Goal: Task Accomplishment & Management: Complete application form

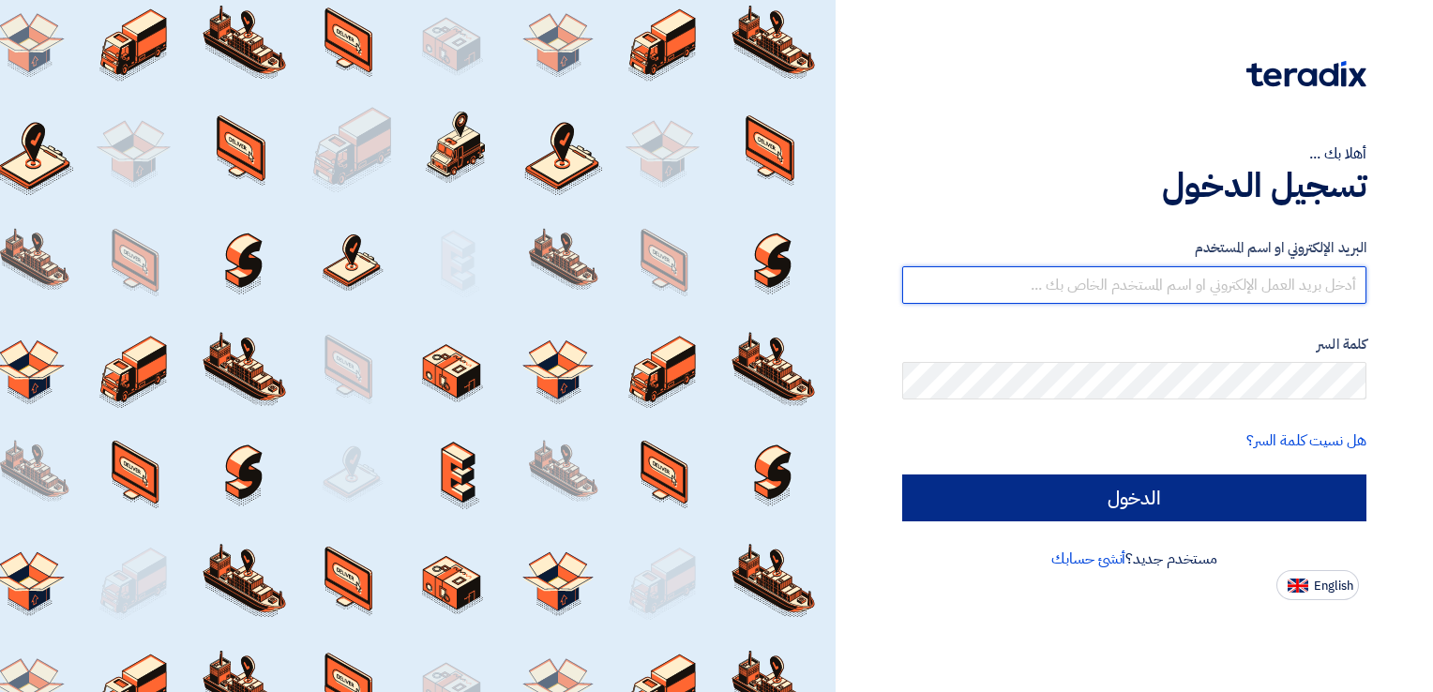
type input "[PERSON_NAME][EMAIL_ADDRESS][DOMAIN_NAME]"
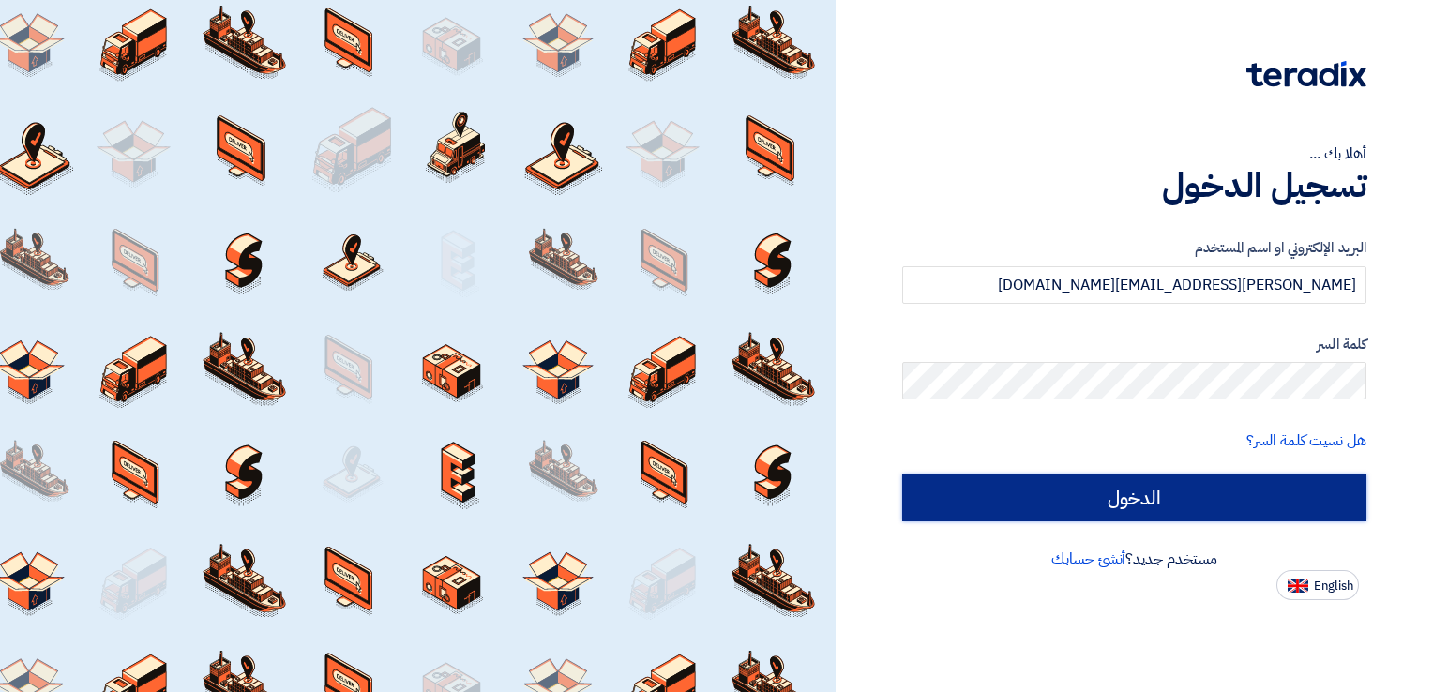
click at [1124, 512] on input "الدخول" at bounding box center [1134, 498] width 464 height 47
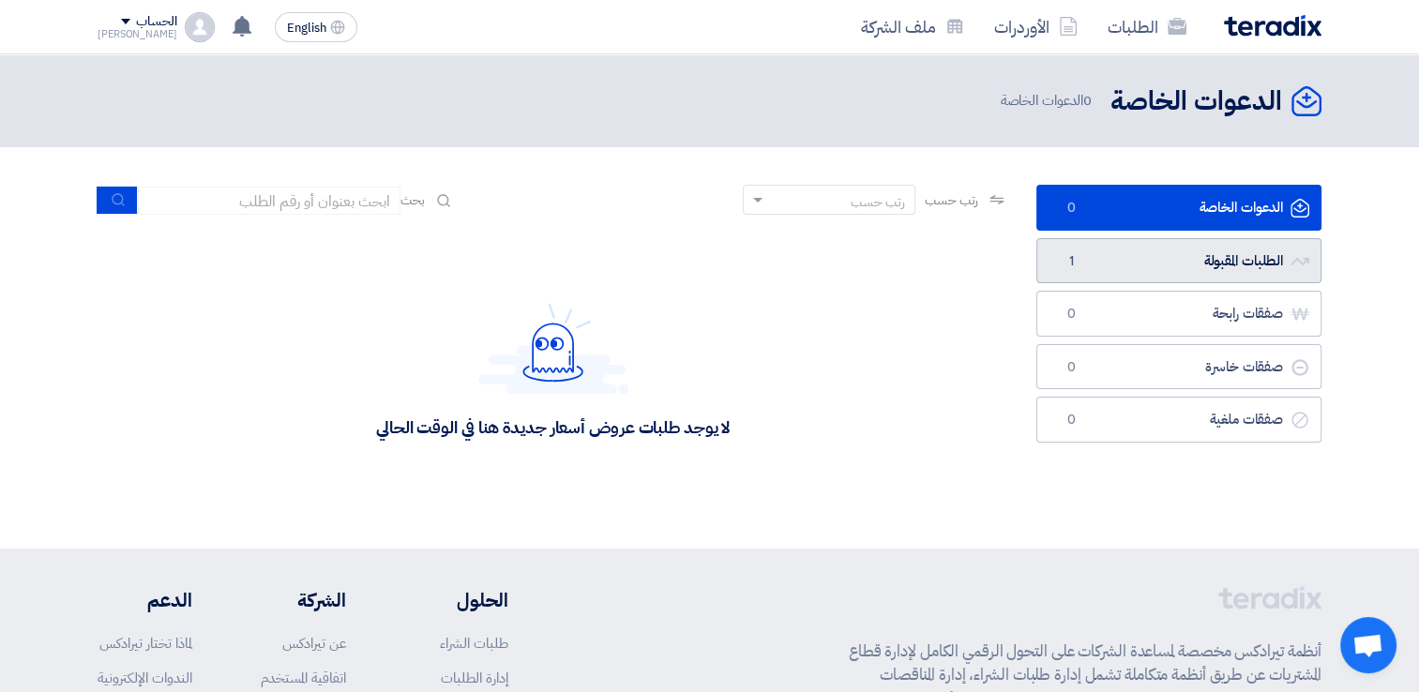
click at [1178, 268] on link "الطلبات المقبولة الطلبات المقبولة 1" at bounding box center [1178, 261] width 285 height 46
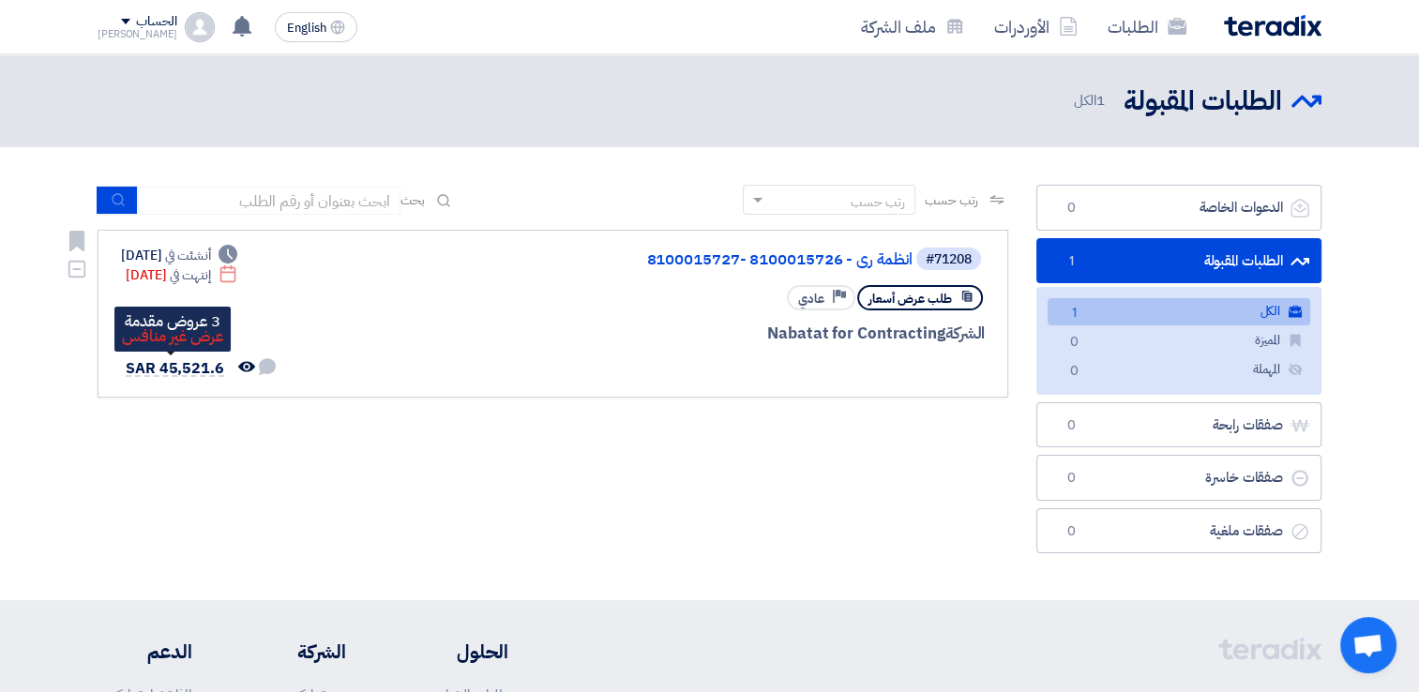
click at [191, 370] on span "SAR 45,521.6" at bounding box center [175, 368] width 98 height 23
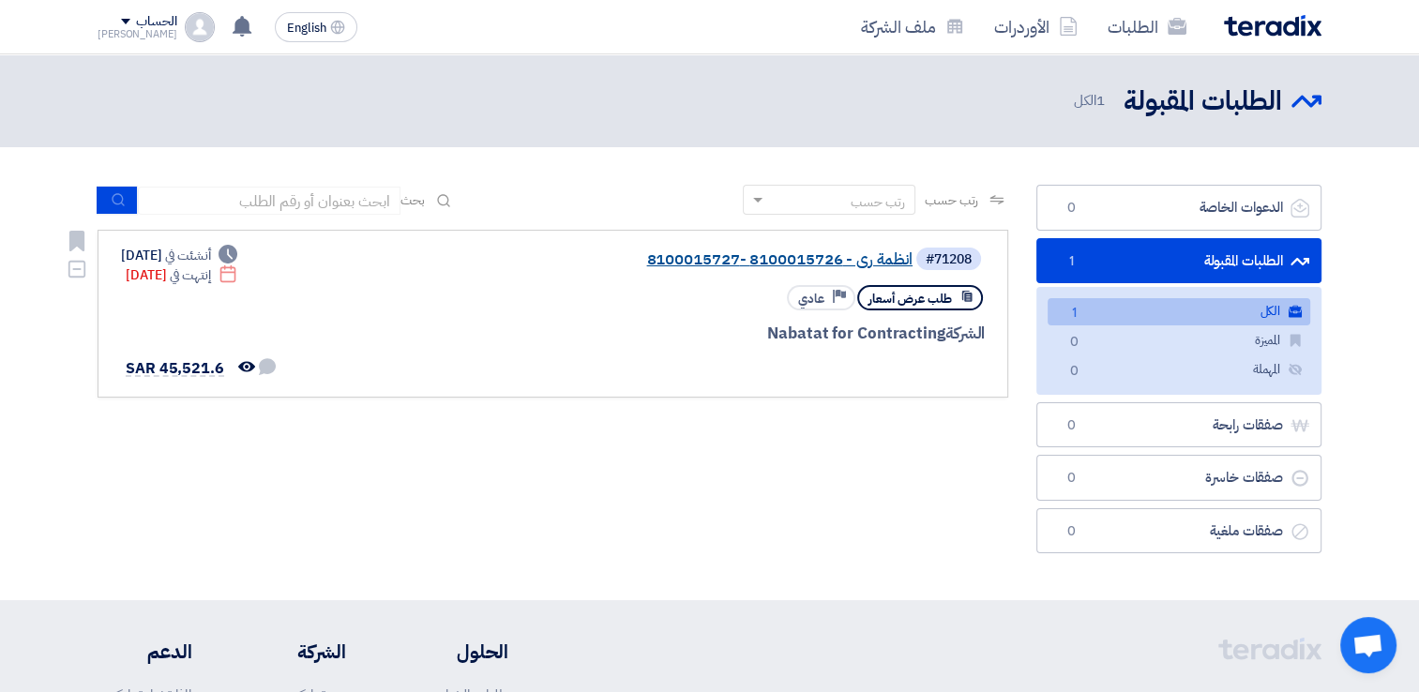
click at [686, 260] on link "انظمة رى - 8100015726 -8100015727" at bounding box center [724, 259] width 375 height 17
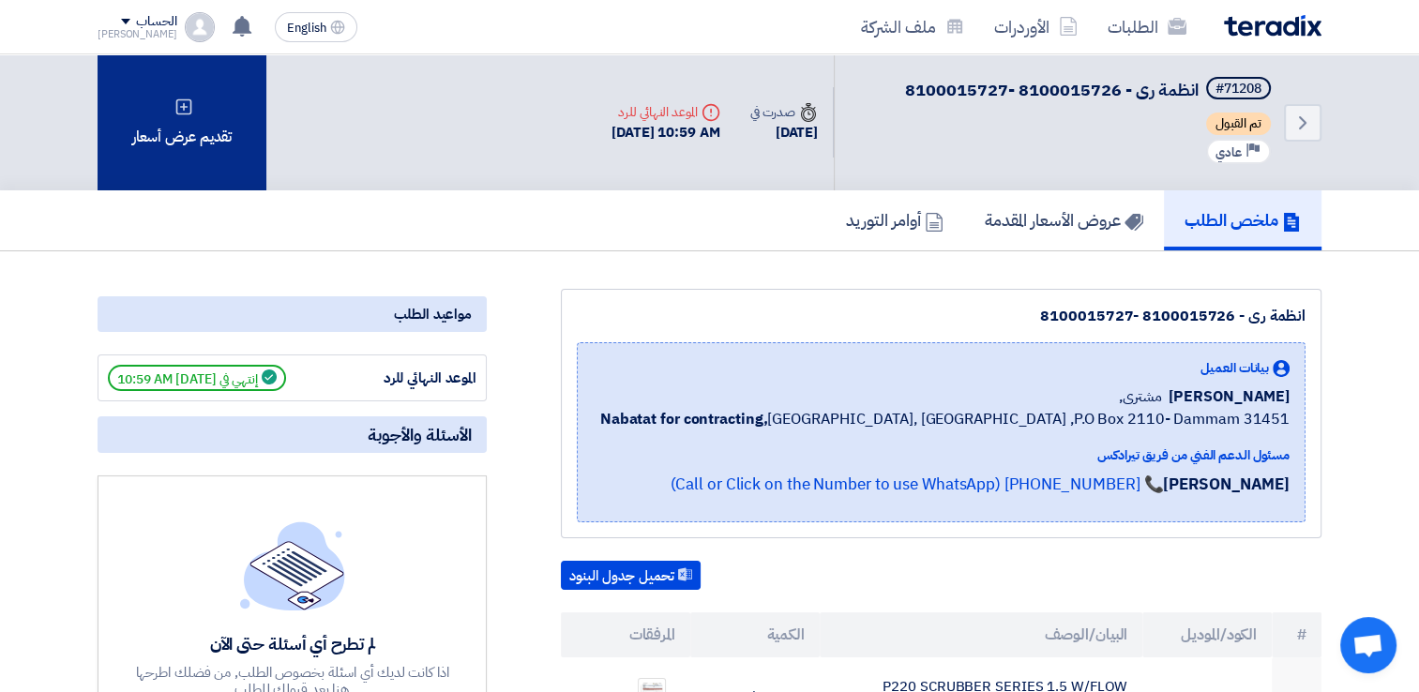
click at [166, 126] on div "تقديم عرض أسعار" at bounding box center [182, 122] width 169 height 136
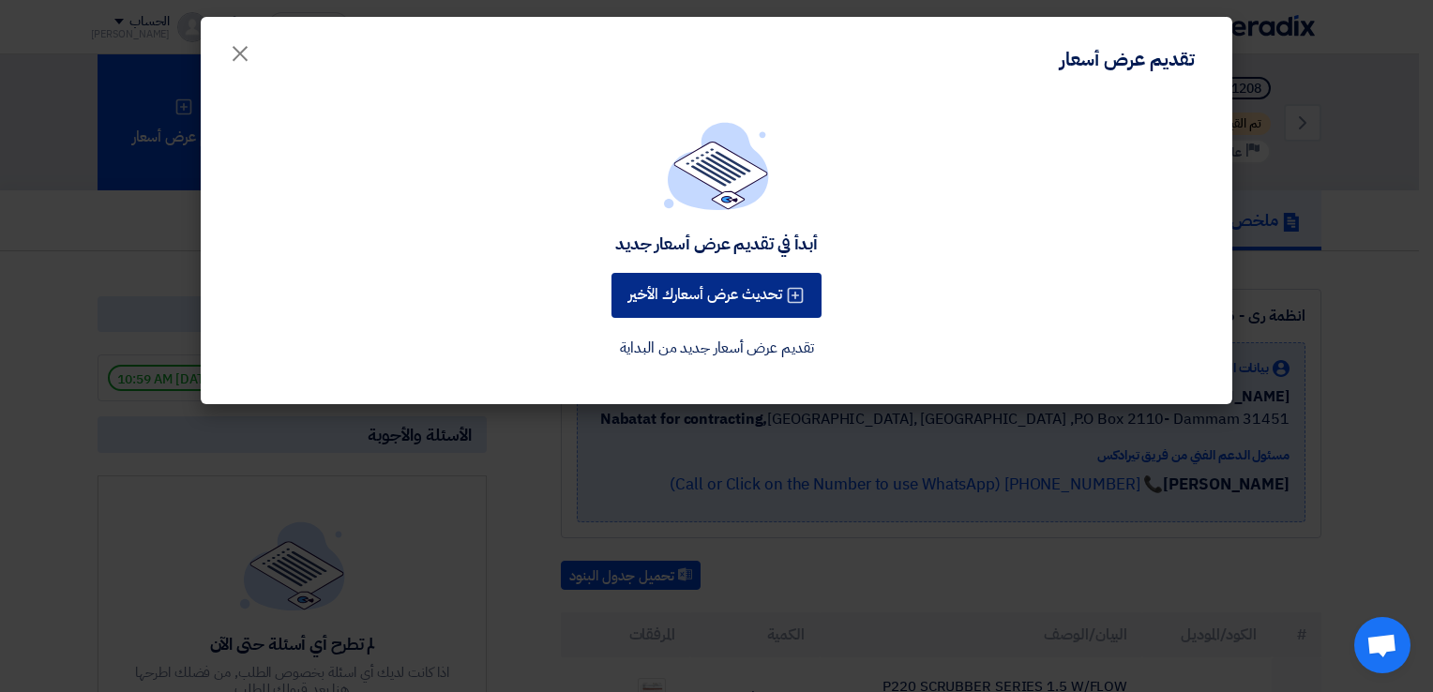
click at [714, 293] on button "تحديث عرض أسعارك الأخير" at bounding box center [716, 295] width 210 height 45
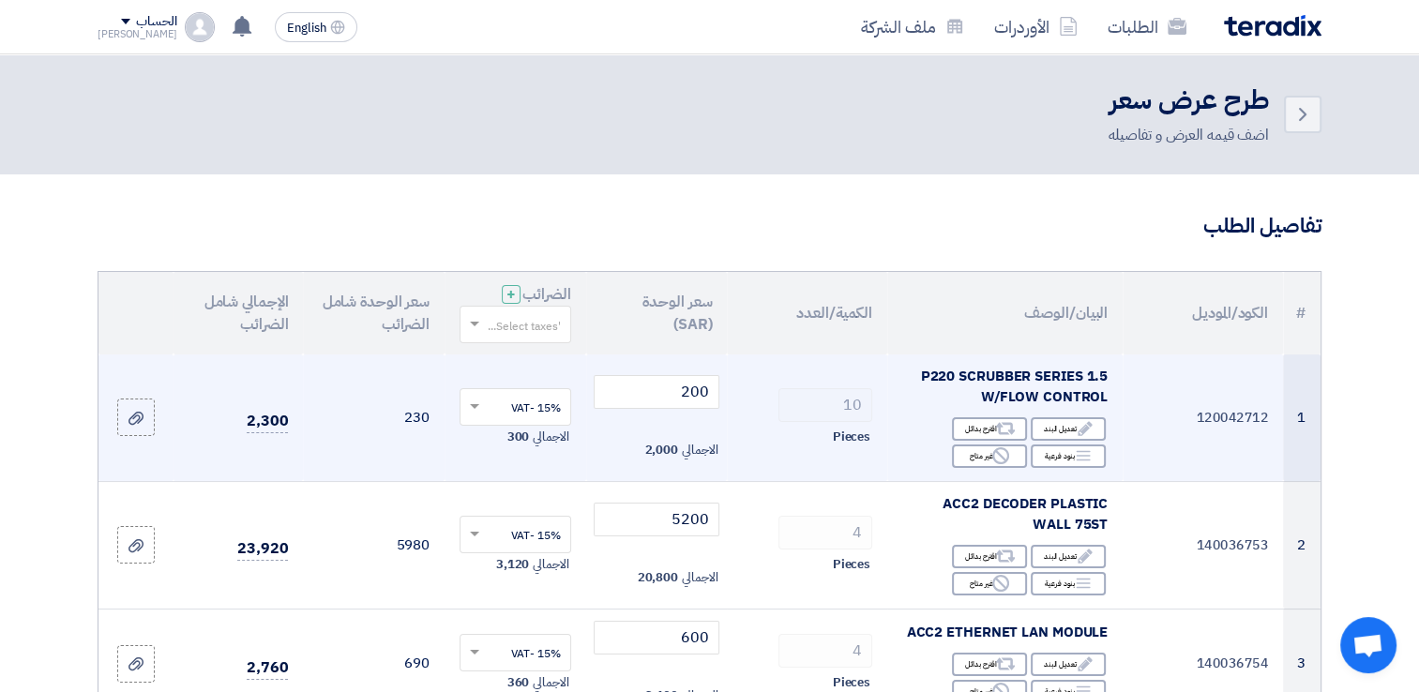
scroll to position [94, 0]
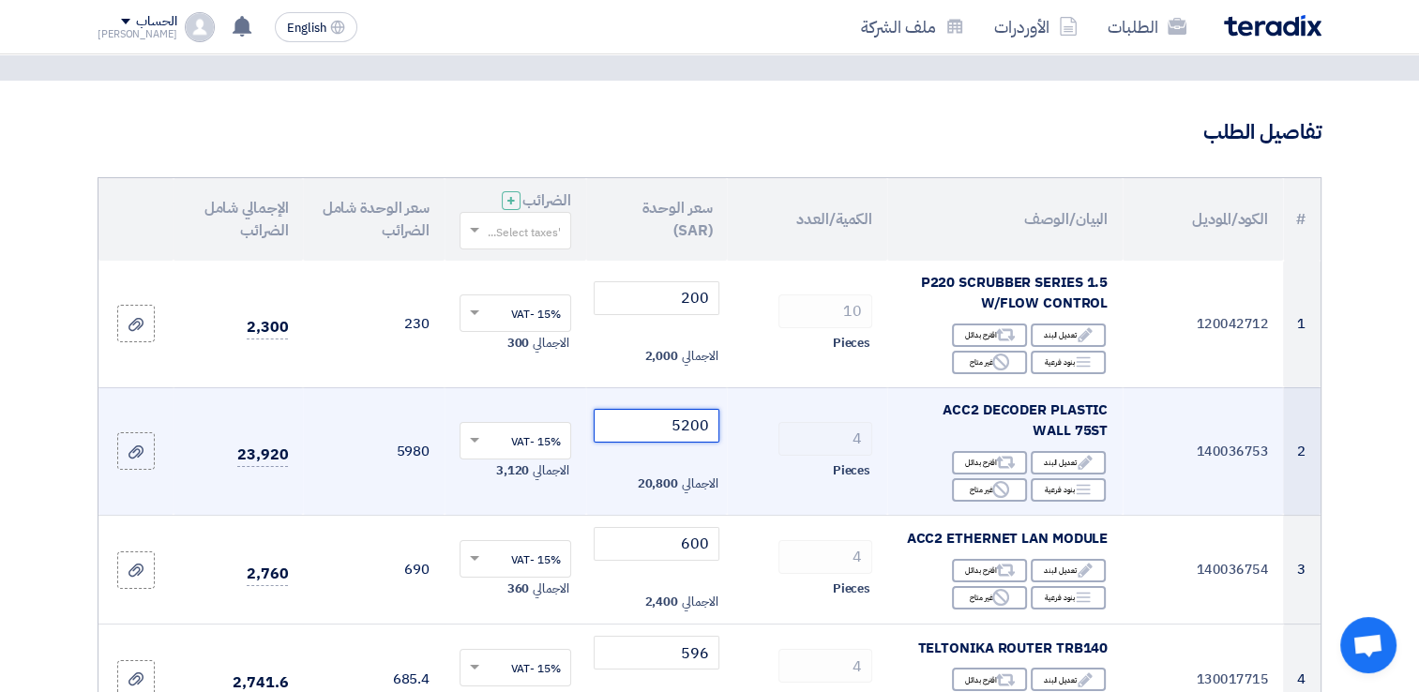
drag, startPoint x: 682, startPoint y: 426, endPoint x: 708, endPoint y: 426, distance: 26.3
click at [708, 426] on input "5200" at bounding box center [657, 426] width 127 height 34
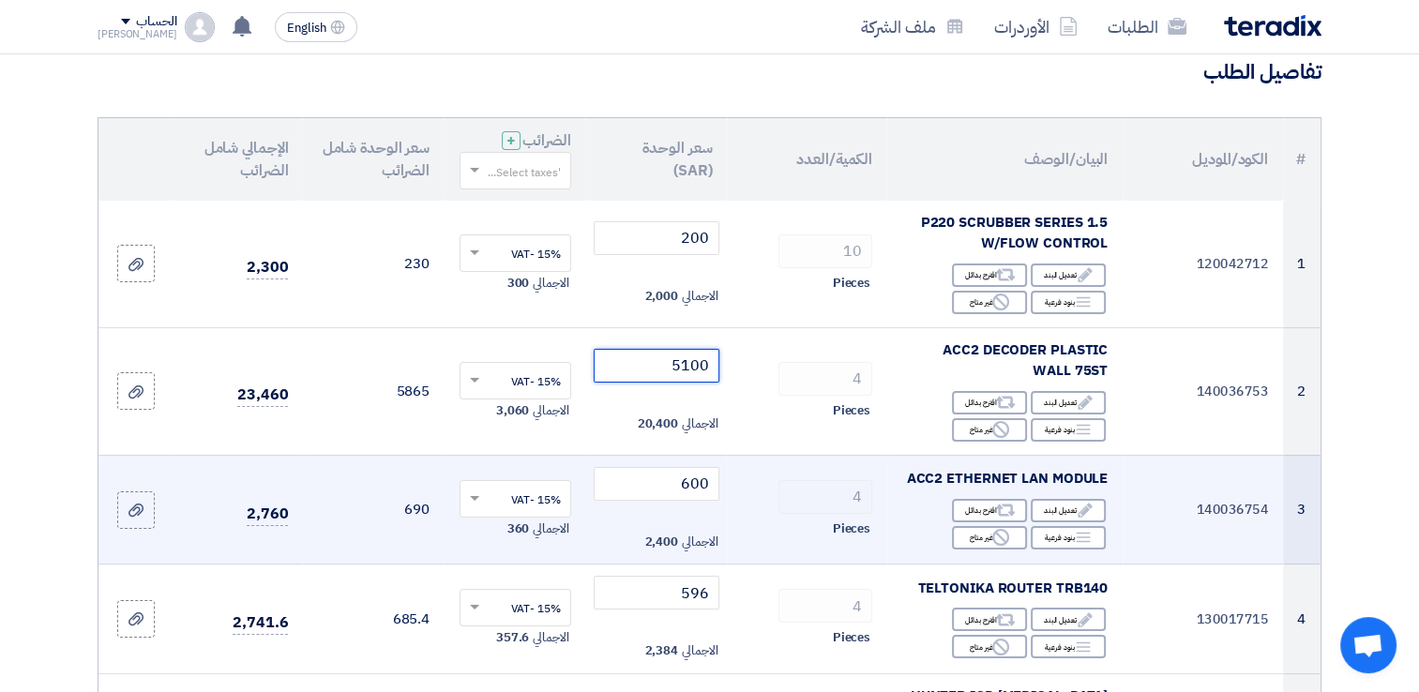
scroll to position [188, 0]
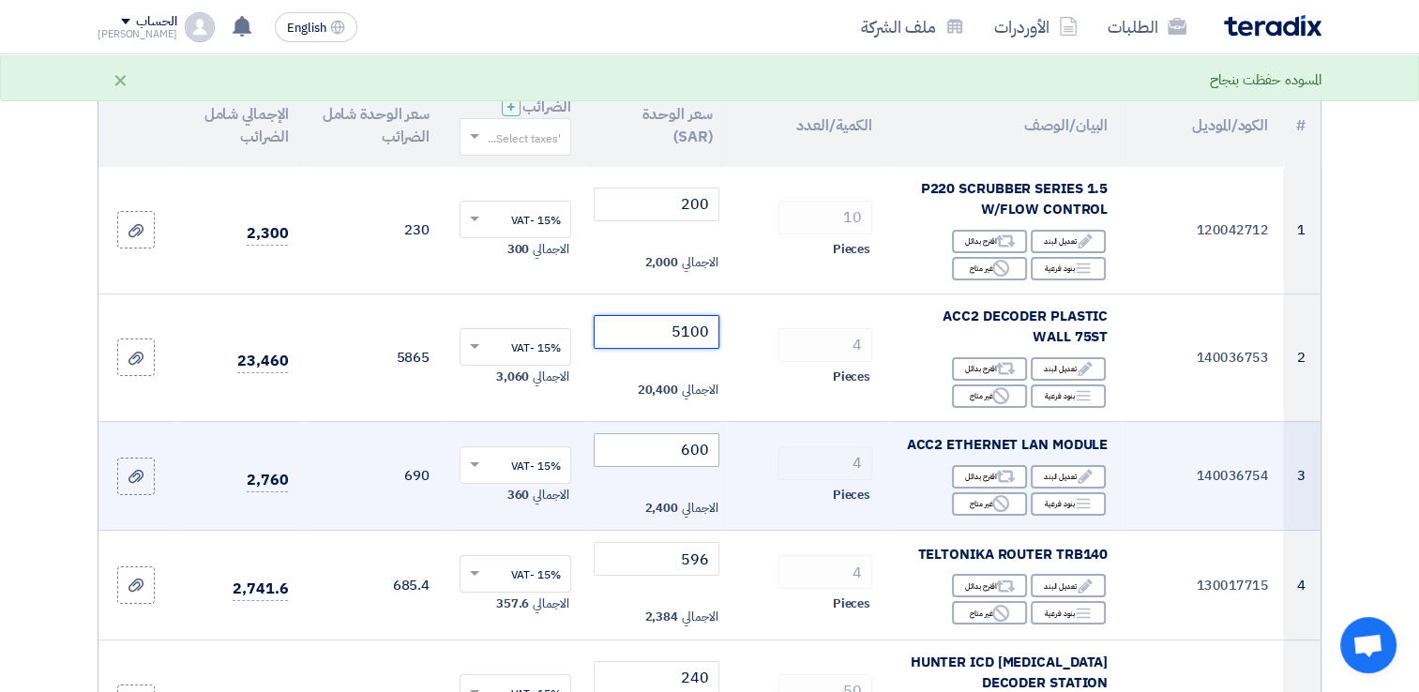
type input "5100"
click at [663, 458] on input "600" at bounding box center [657, 450] width 127 height 34
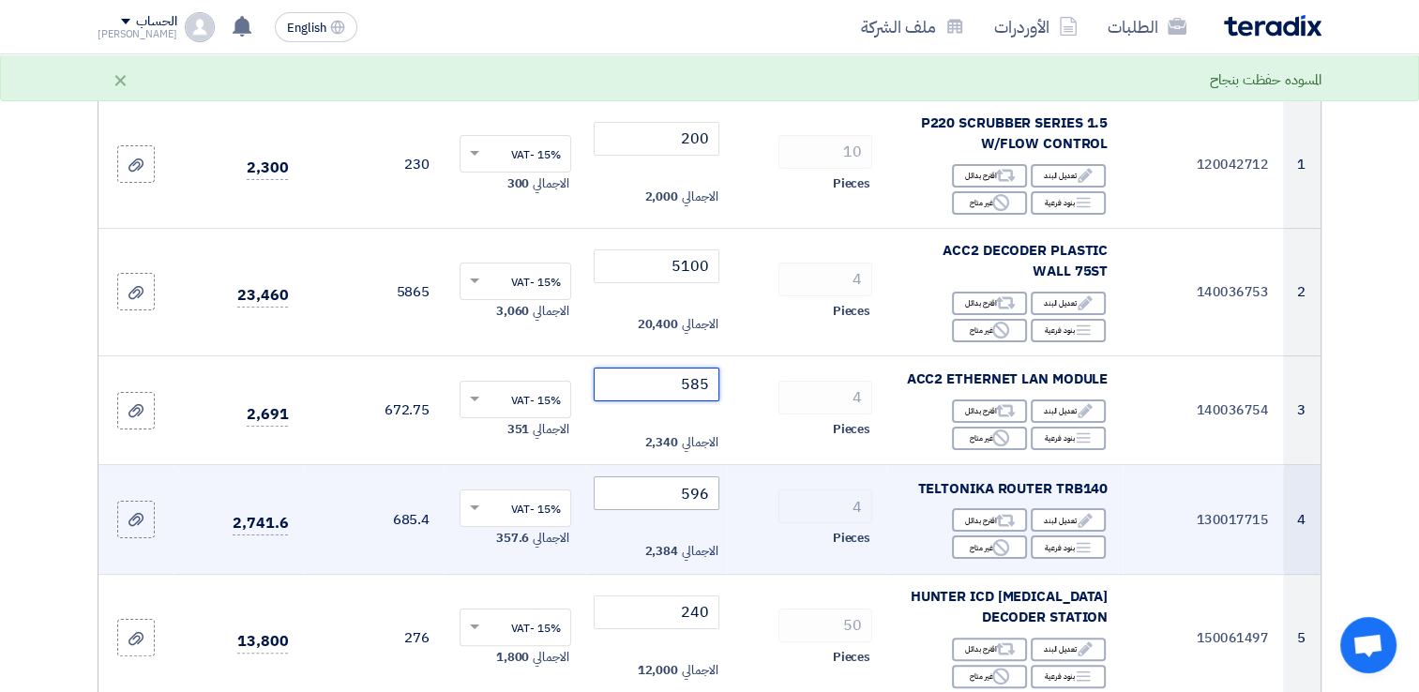
scroll to position [281, 0]
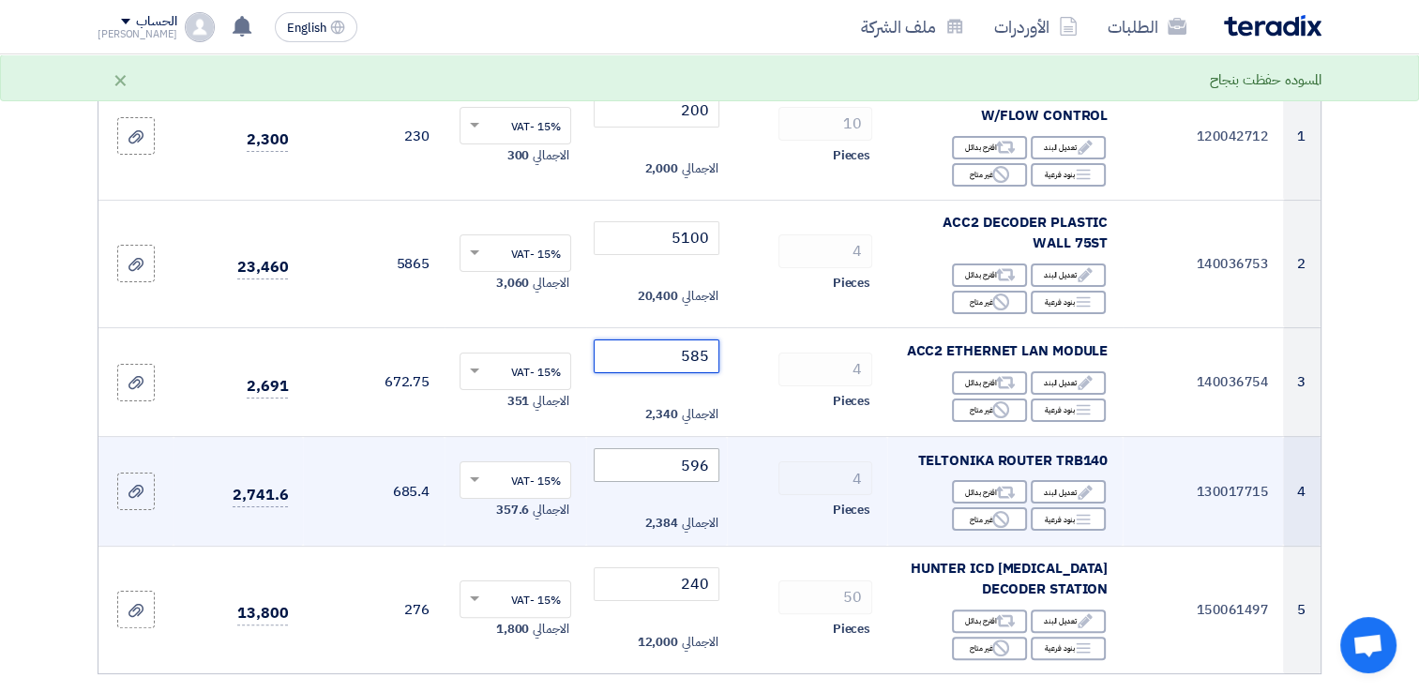
type input "585"
click at [661, 470] on input "596" at bounding box center [657, 465] width 127 height 34
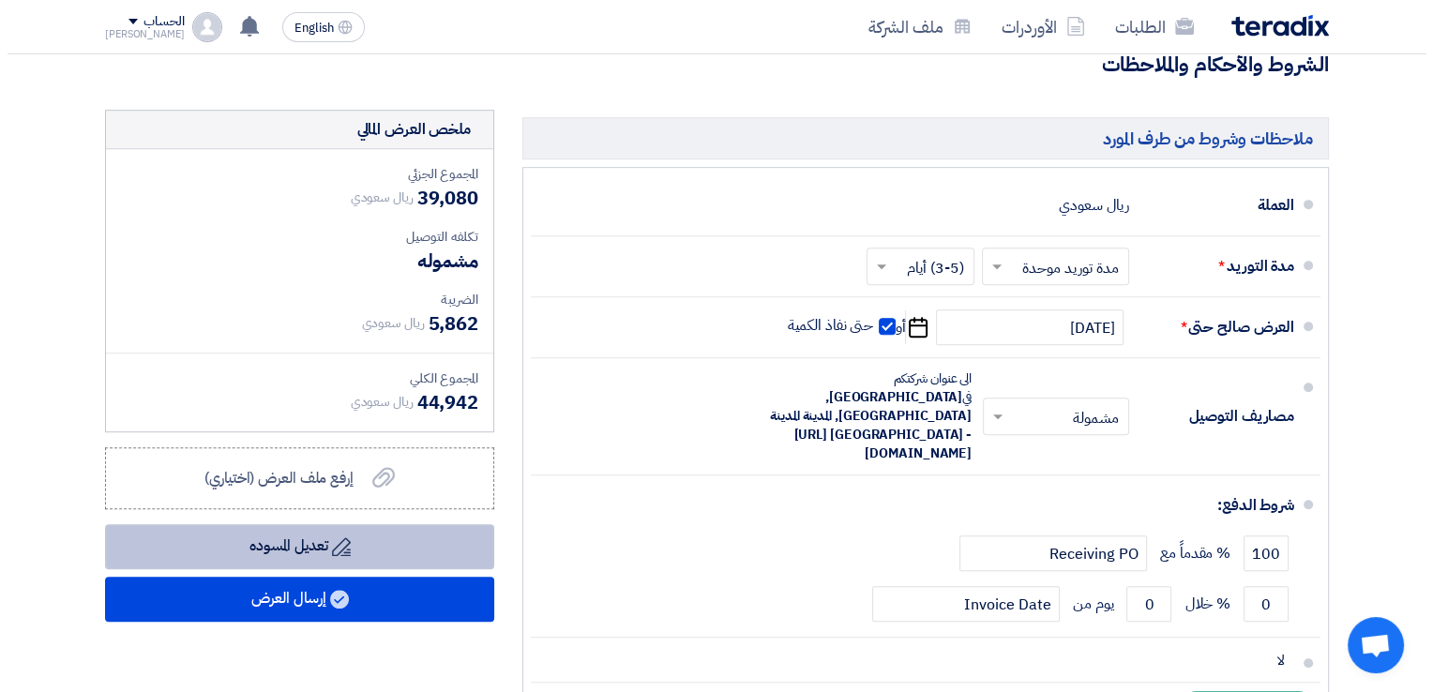
scroll to position [938, 0]
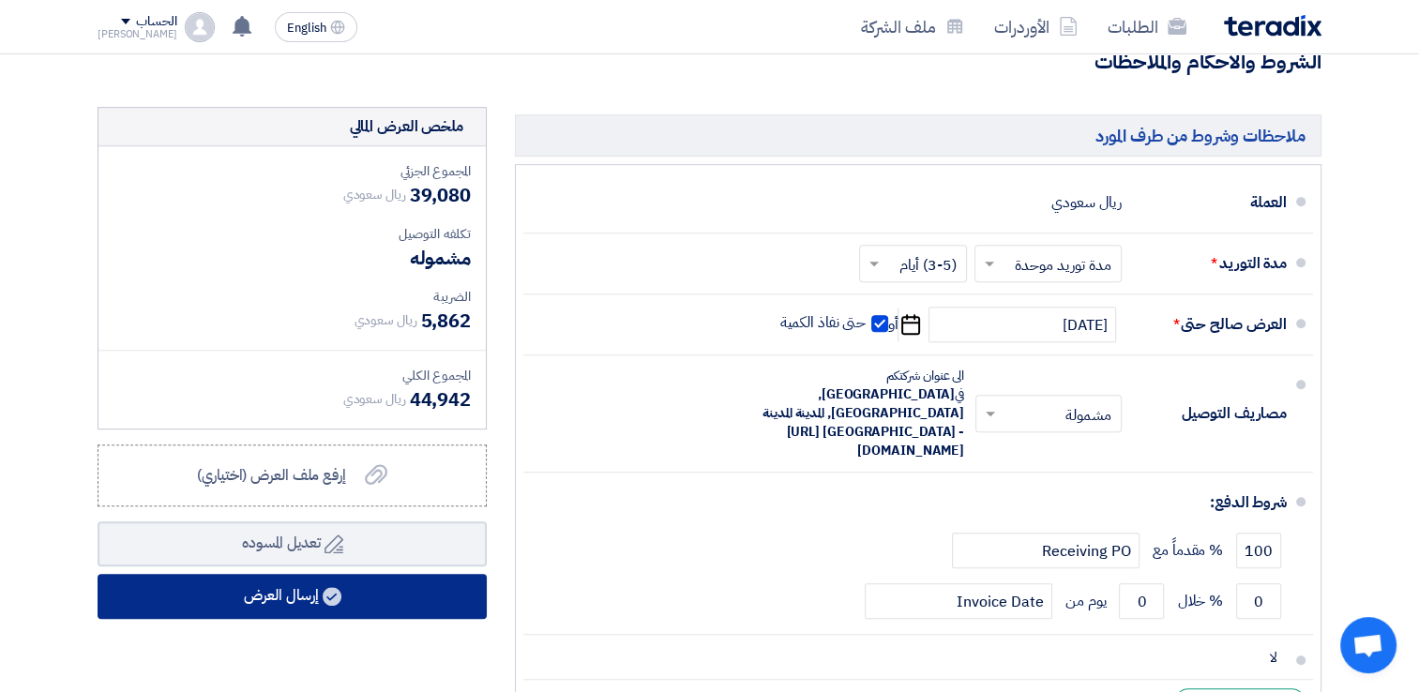
type input "585"
click at [249, 595] on button "إرسال العرض" at bounding box center [292, 596] width 389 height 45
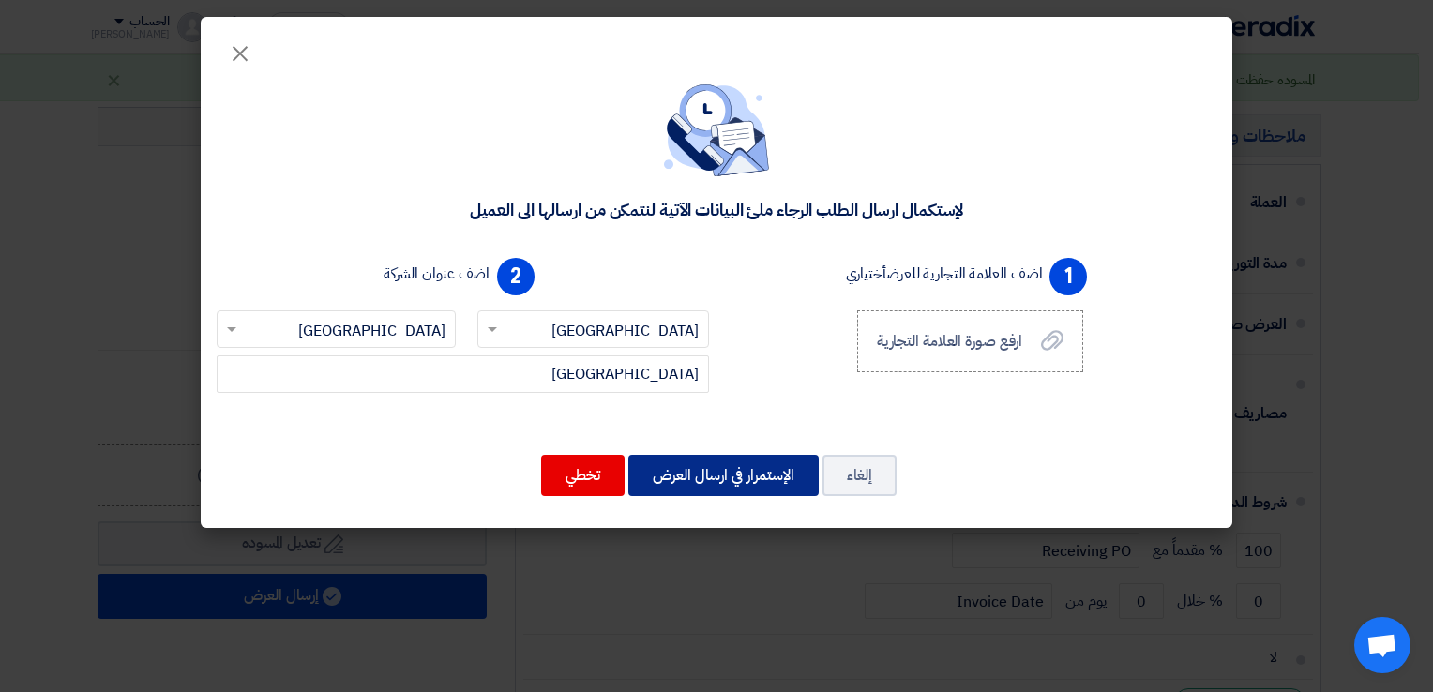
click at [713, 477] on button "الإستمرار في ارسال العرض" at bounding box center [723, 475] width 190 height 41
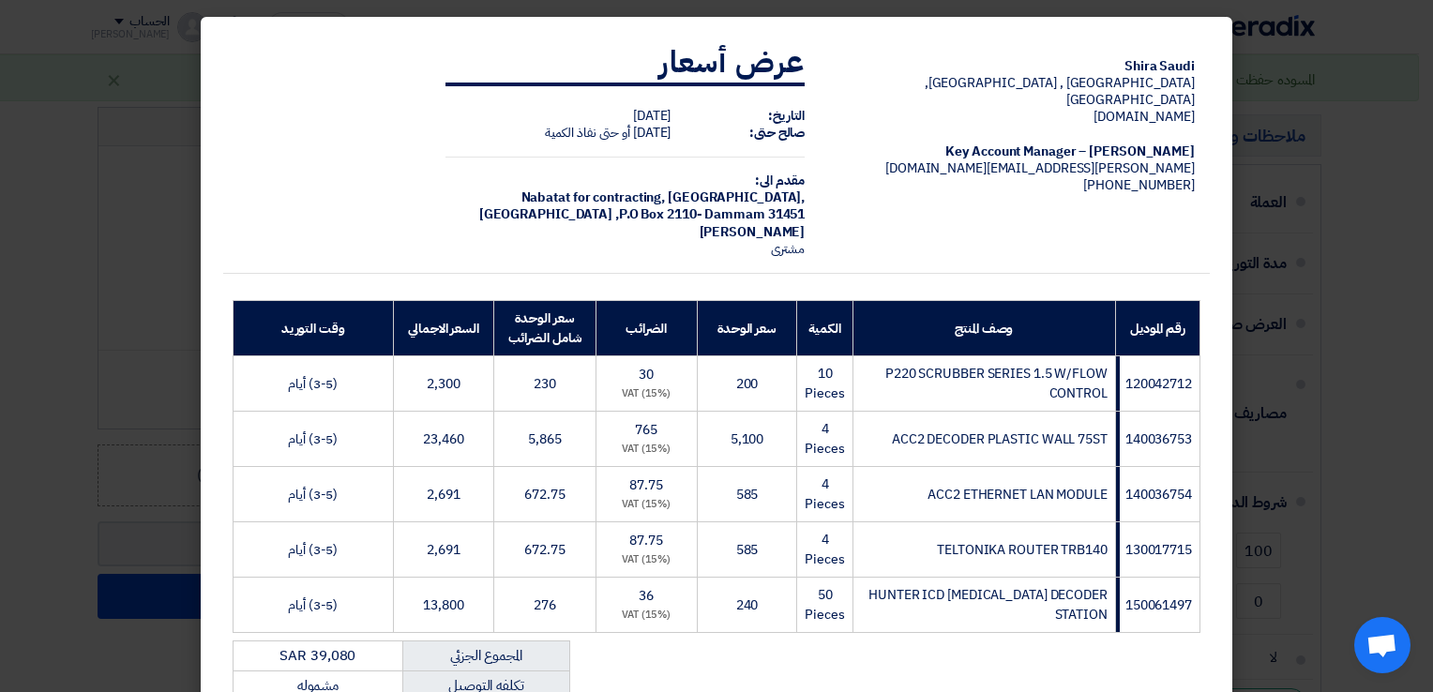
scroll to position [386, 0]
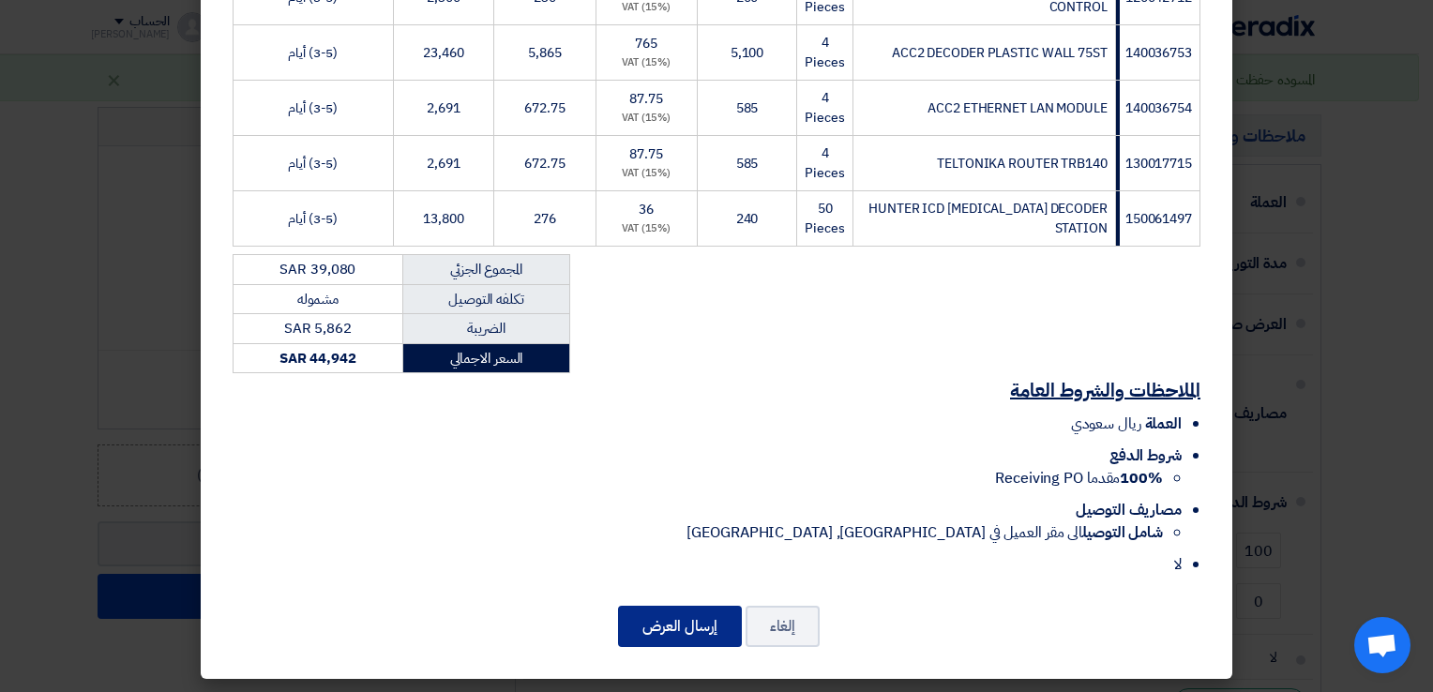
click at [673, 620] on button "إرسال العرض" at bounding box center [680, 626] width 124 height 41
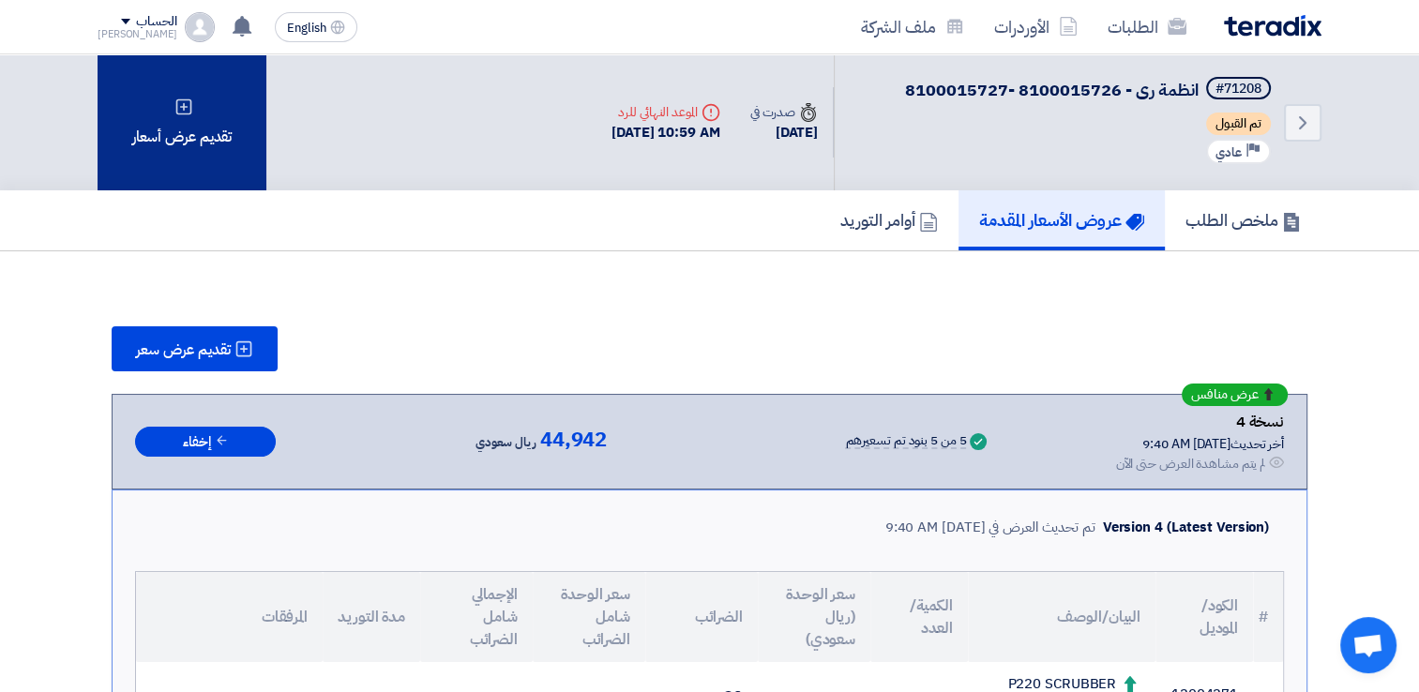
click at [207, 121] on div "تقديم عرض أسعار" at bounding box center [182, 122] width 169 height 136
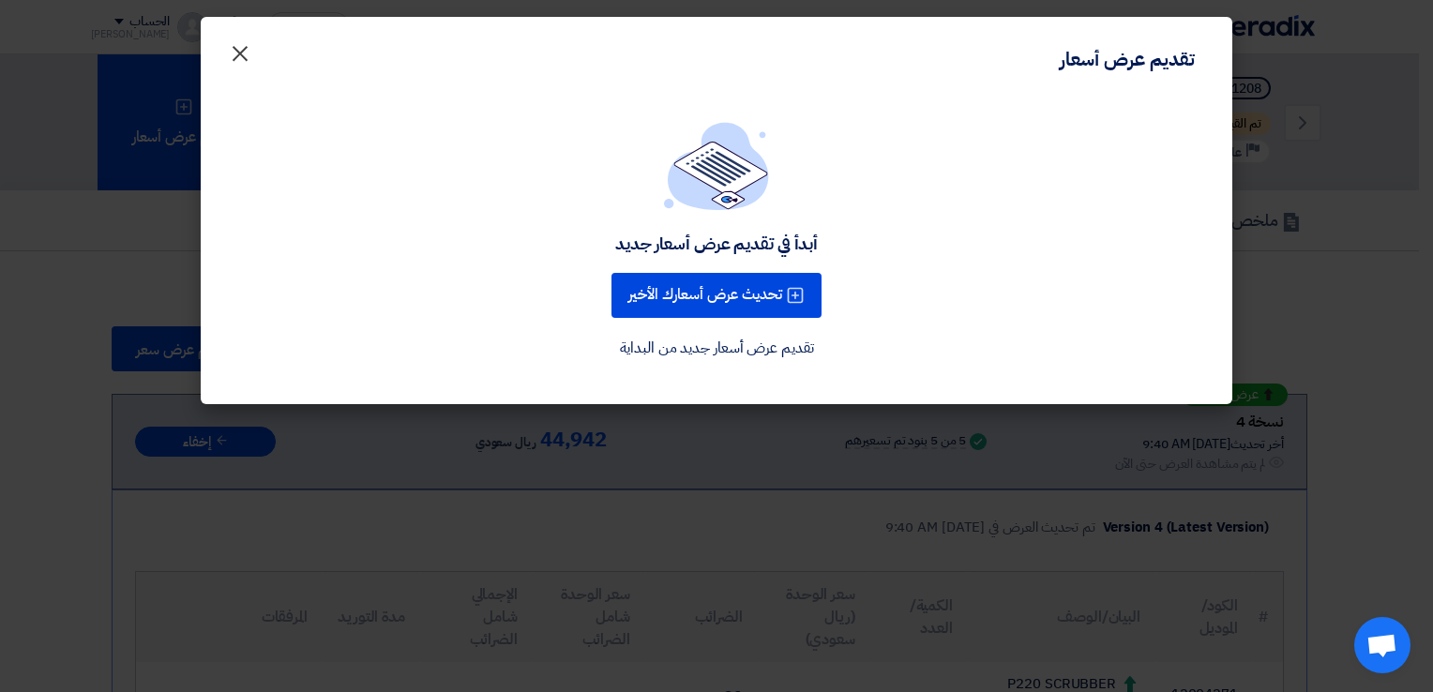
click at [238, 53] on span "×" at bounding box center [240, 52] width 23 height 56
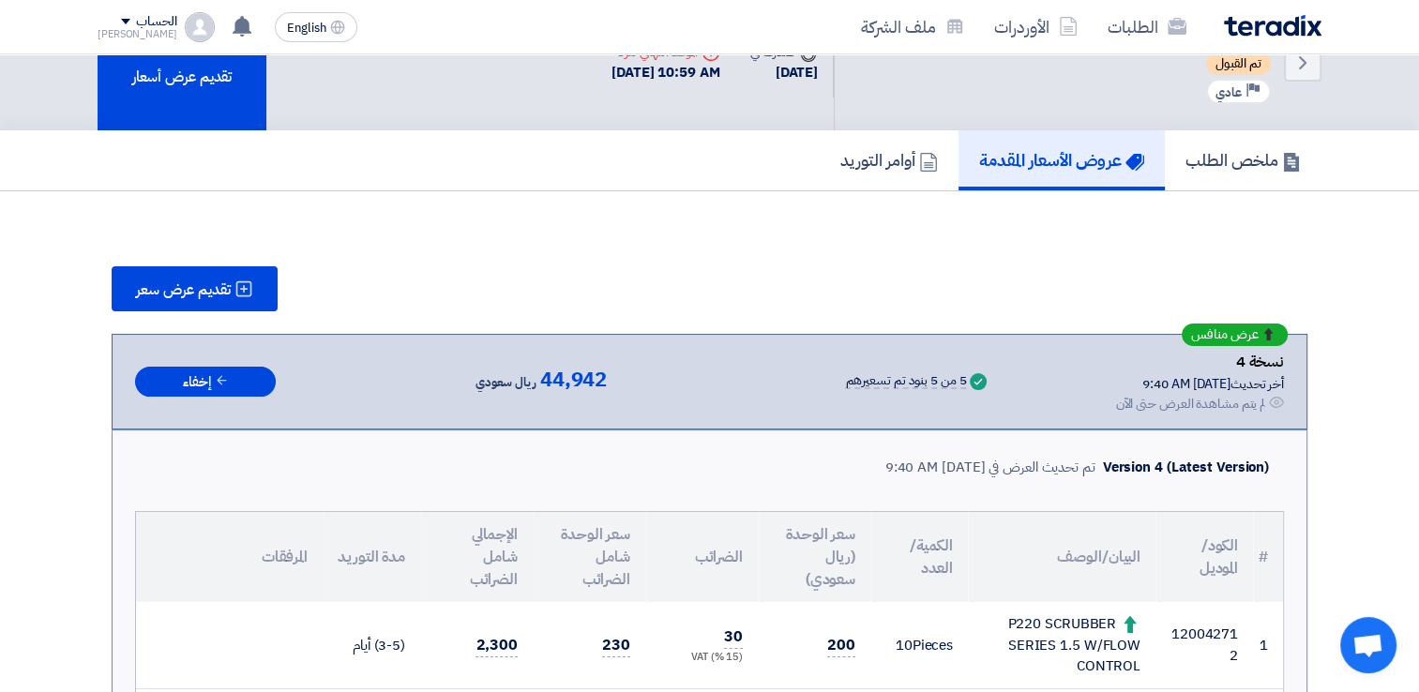
scroll to position [94, 0]
